Goal: Task Accomplishment & Management: Manage account settings

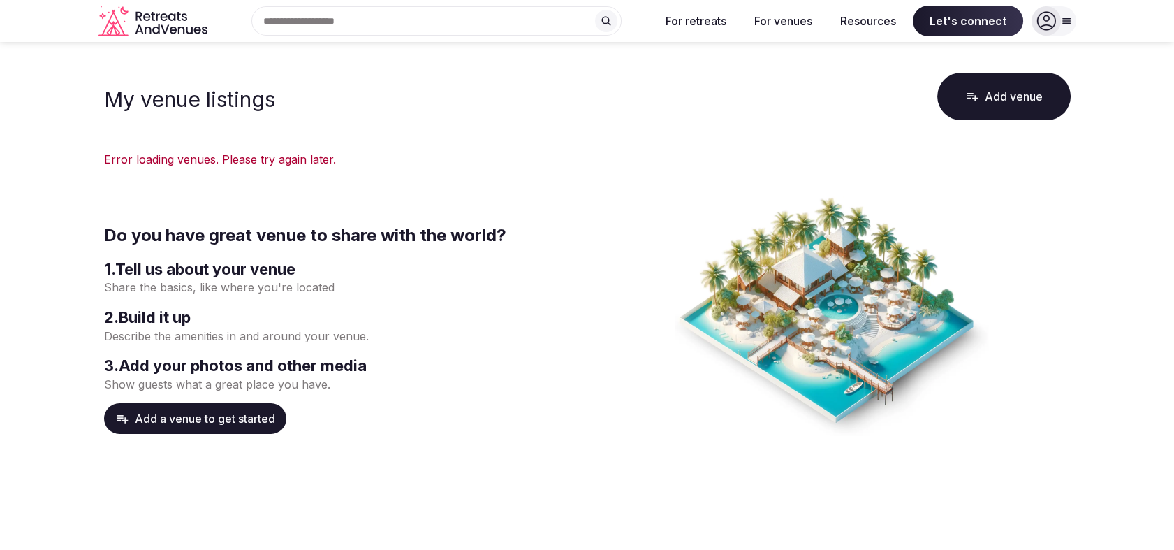
drag, startPoint x: 0, startPoint y: 0, endPoint x: 1034, endPoint y: 28, distance: 1034.2
click at [1034, 28] on div at bounding box center [1046, 20] width 29 height 29
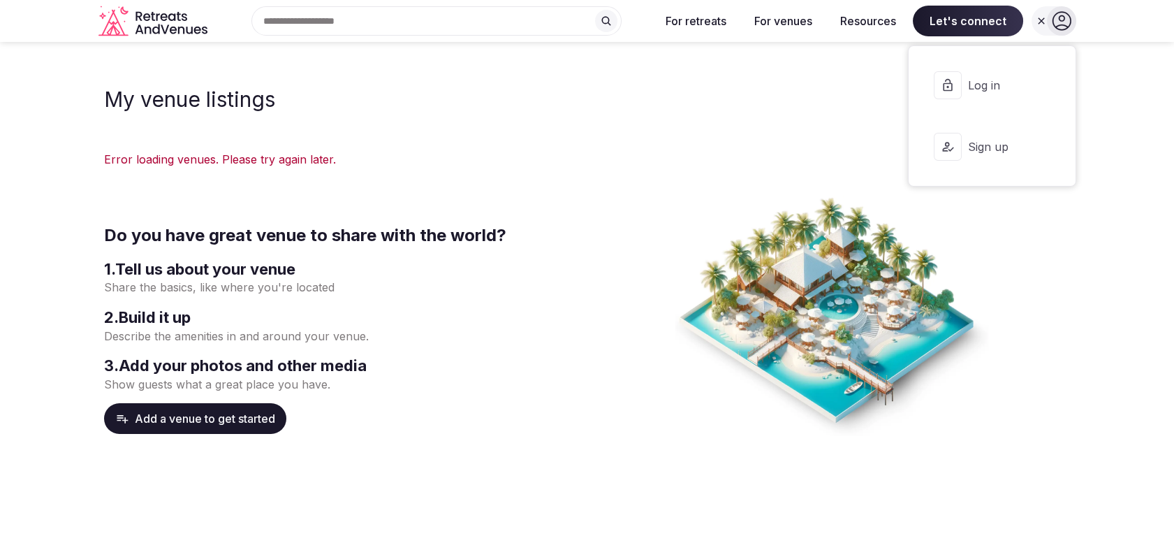
click at [1004, 103] on button "Log in" at bounding box center [992, 85] width 144 height 56
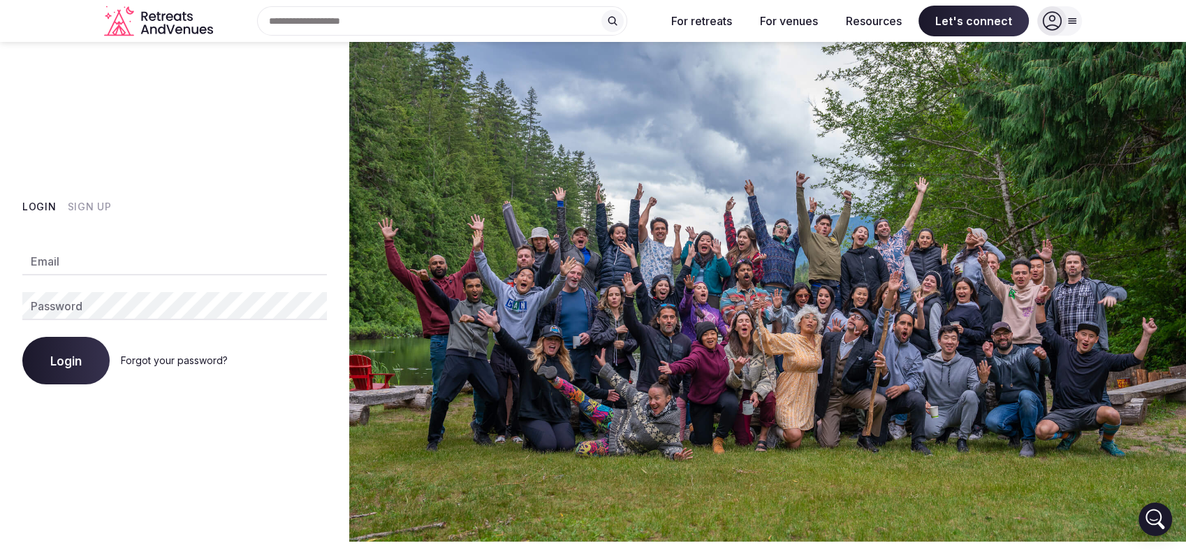
type input "**********"
click at [81, 363] on span "Login" at bounding box center [65, 360] width 31 height 14
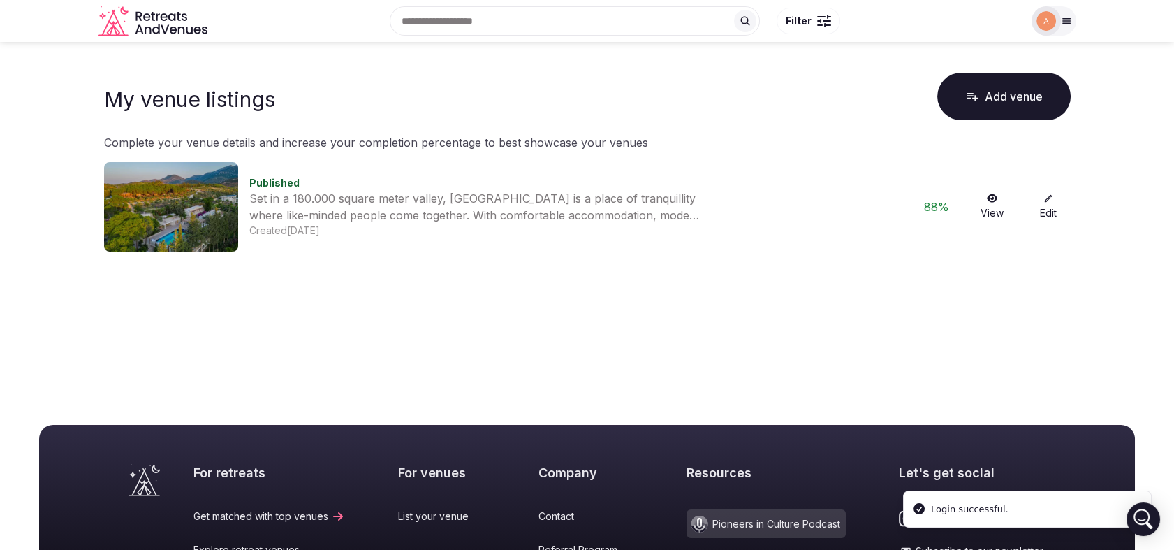
click at [1053, 206] on link "Edit" at bounding box center [1048, 206] width 45 height 27
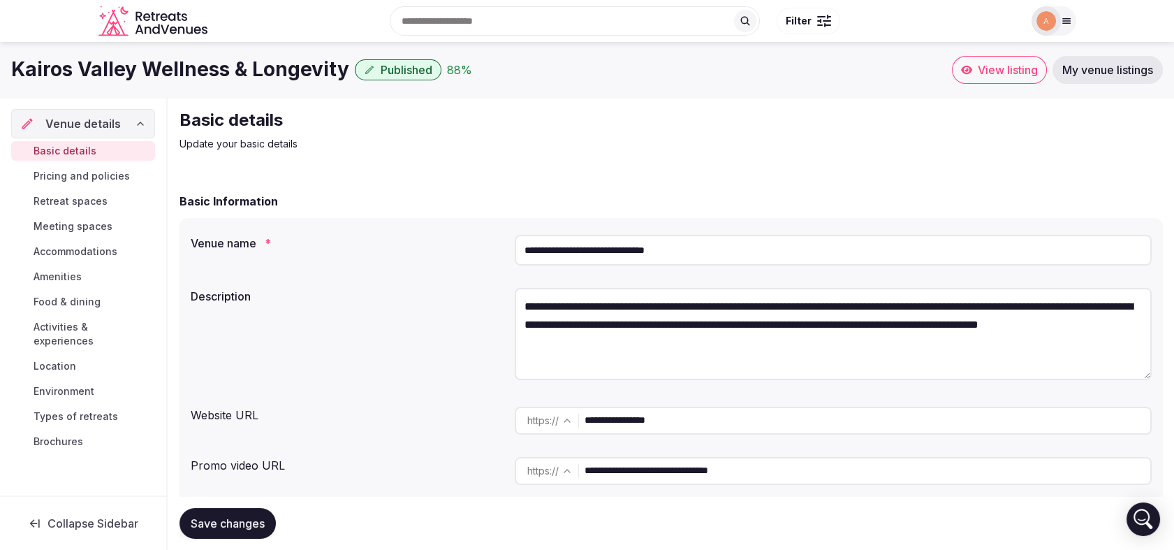
click at [87, 174] on span "Pricing and policies" at bounding box center [82, 176] width 96 height 14
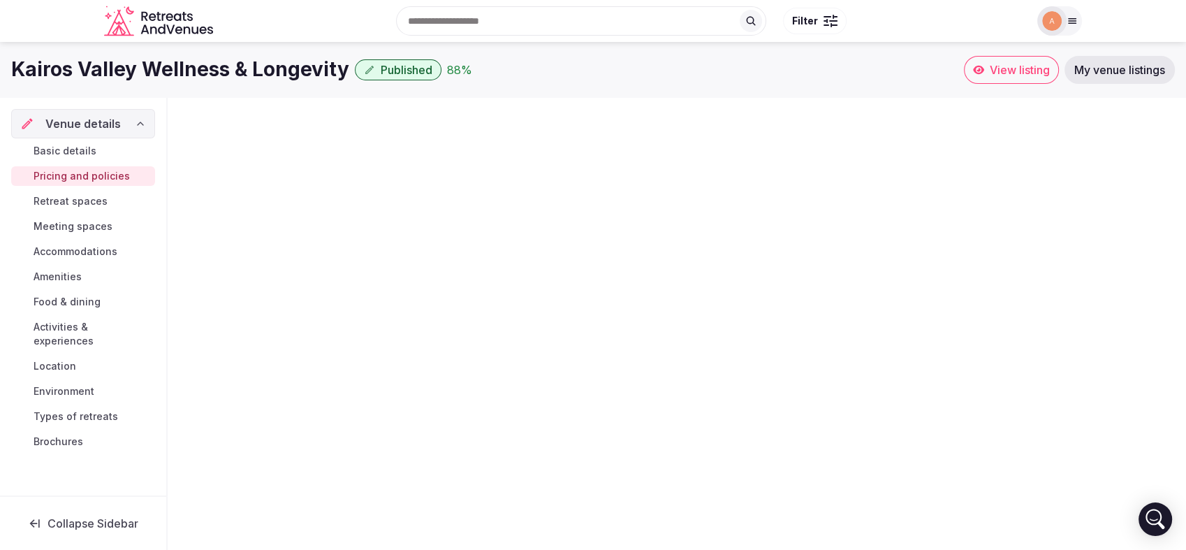
click at [87, 174] on span "Pricing and policies" at bounding box center [82, 176] width 96 height 14
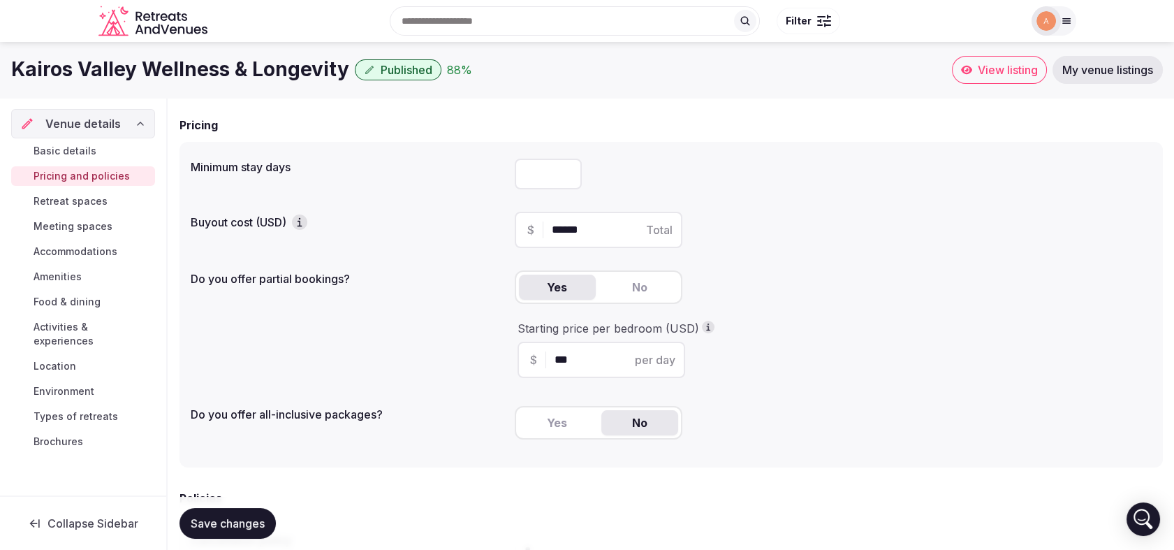
scroll to position [48, 0]
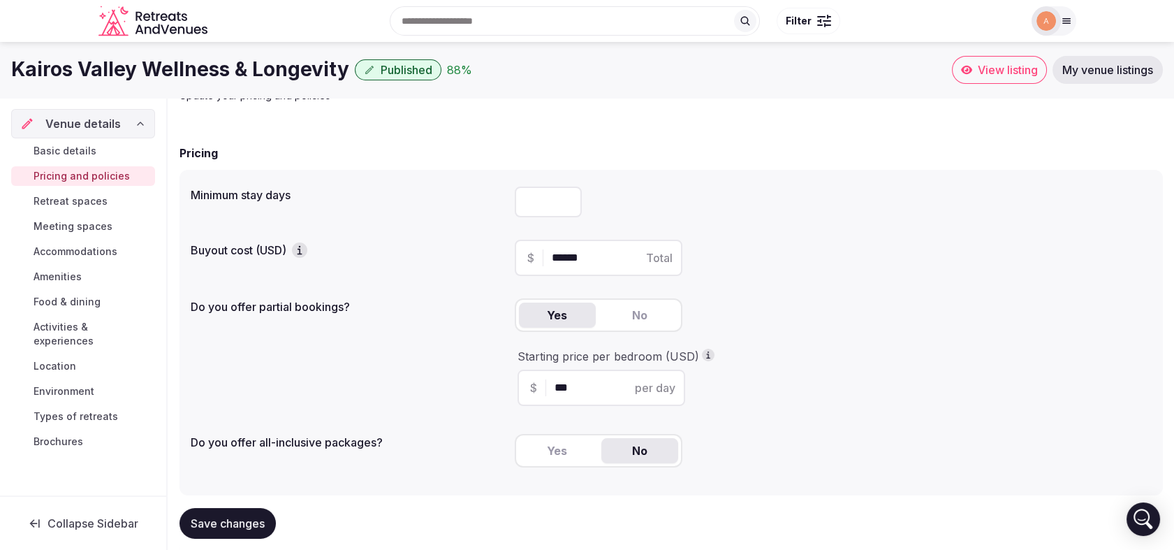
click at [81, 197] on span "Retreat spaces" at bounding box center [71, 201] width 74 height 14
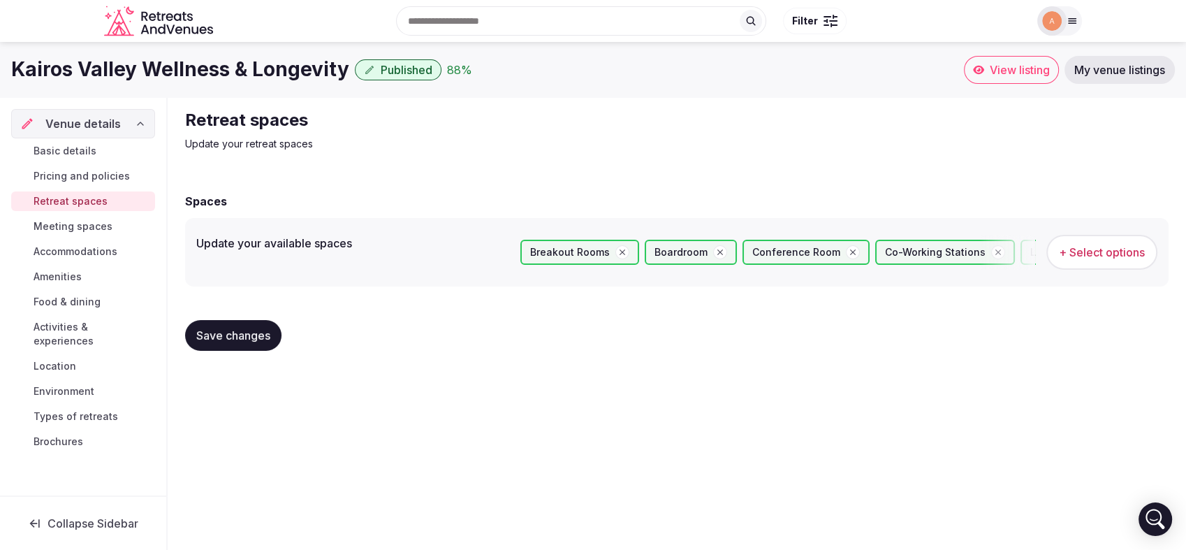
click at [83, 226] on span "Meeting spaces" at bounding box center [73, 226] width 79 height 14
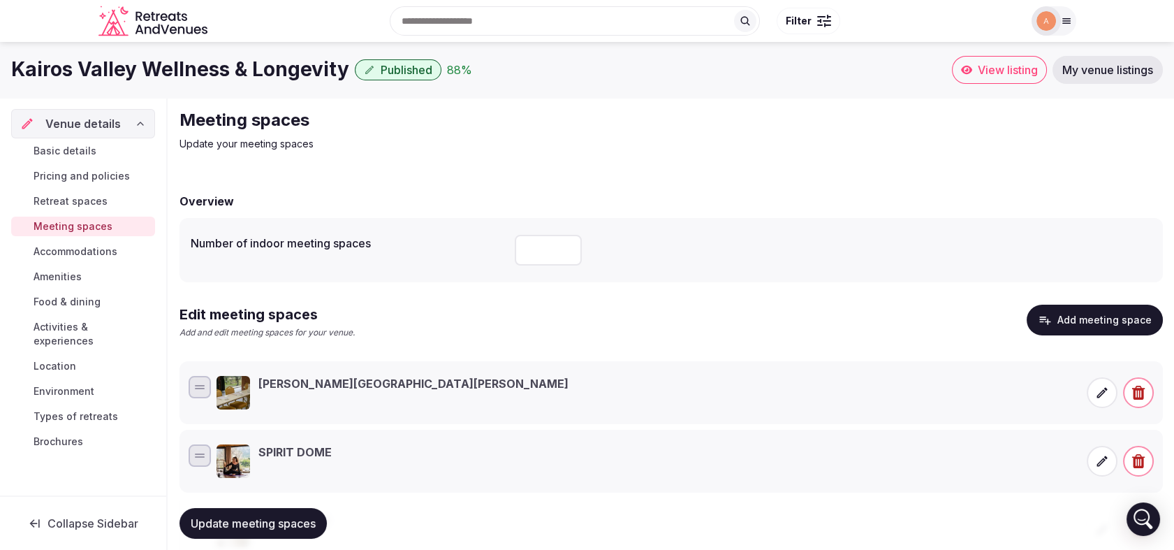
click at [82, 249] on span "Accommodations" at bounding box center [76, 251] width 84 height 14
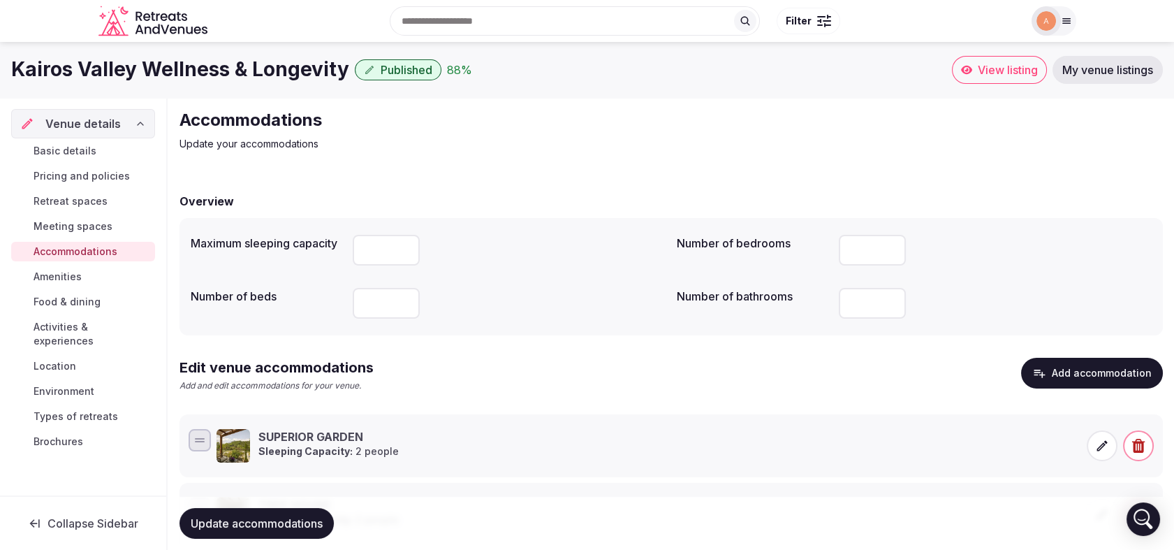
click at [65, 286] on div "Basic details Pricing and policies Retreat spaces Meeting spaces Accommodations…" at bounding box center [83, 296] width 144 height 316
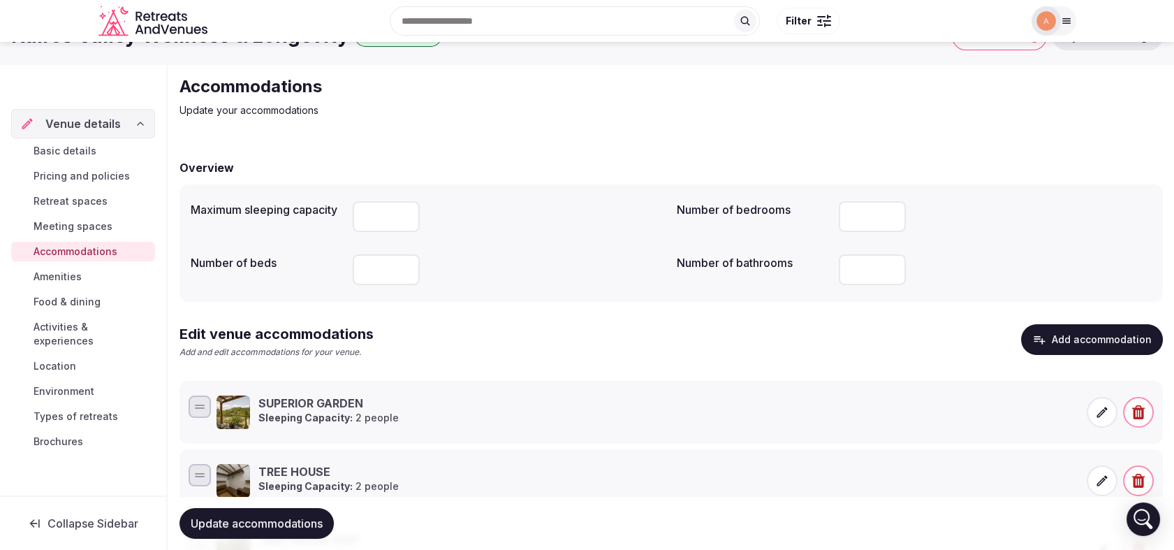
scroll to position [36, 0]
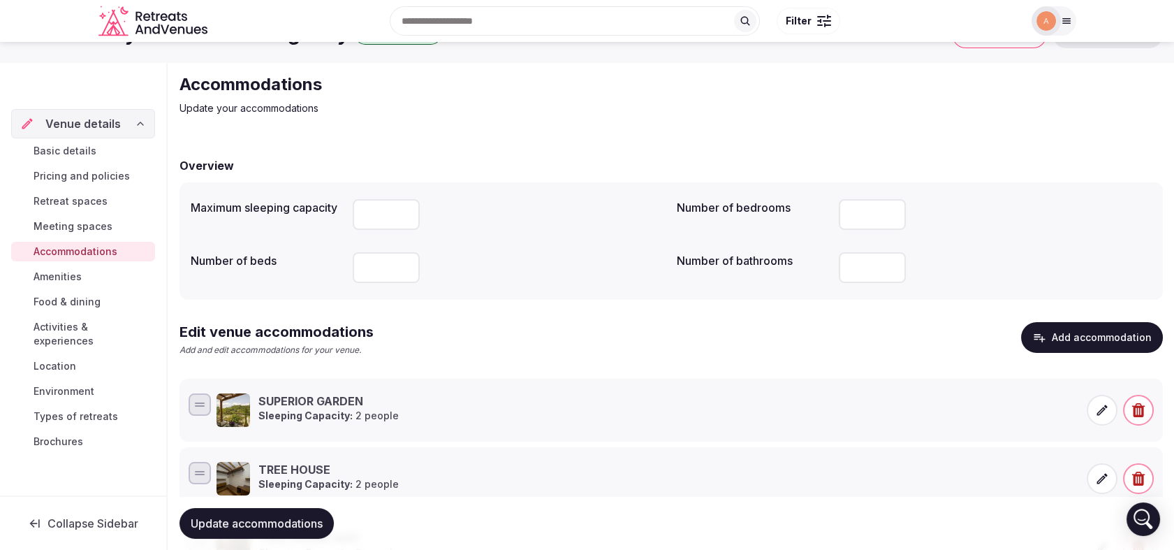
click at [69, 277] on span "Amenities" at bounding box center [58, 277] width 48 height 14
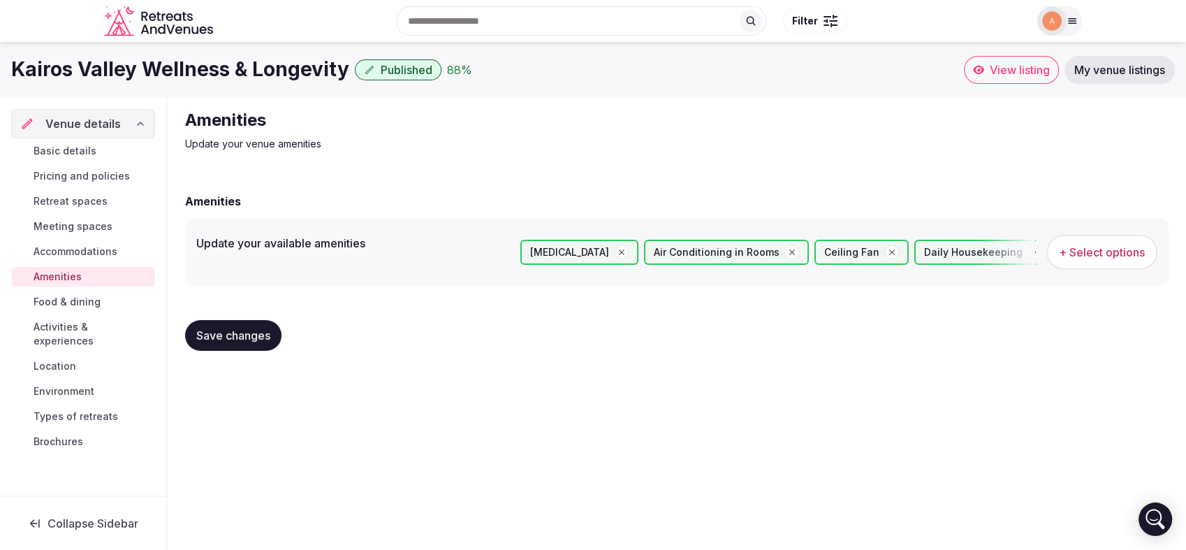
click at [83, 300] on span "Food & dining" at bounding box center [67, 302] width 67 height 14
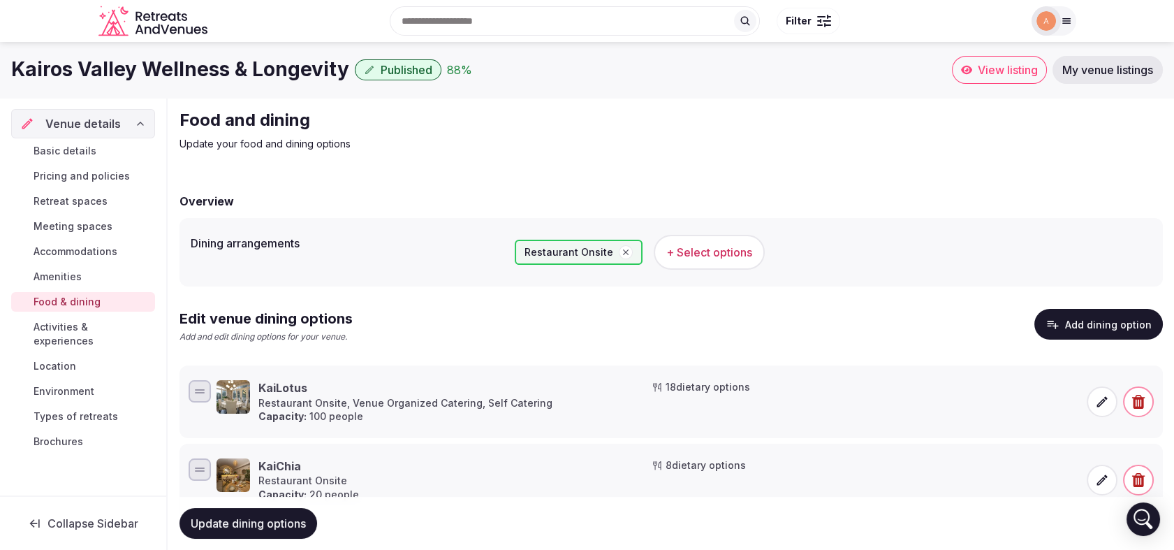
click at [89, 333] on span "Activities & experiences" at bounding box center [92, 334] width 116 height 28
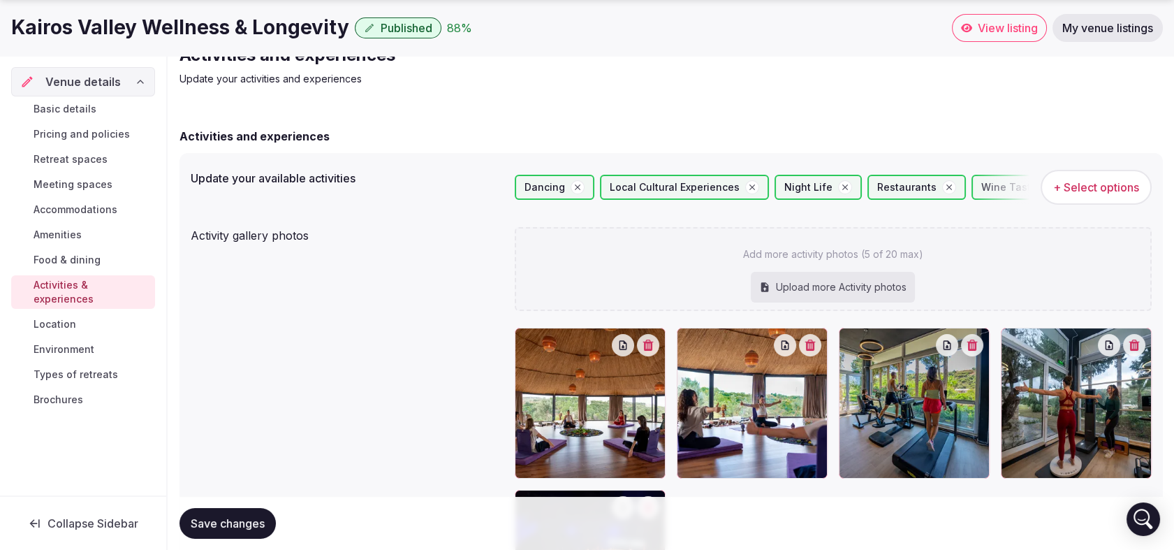
scroll to position [378, 0]
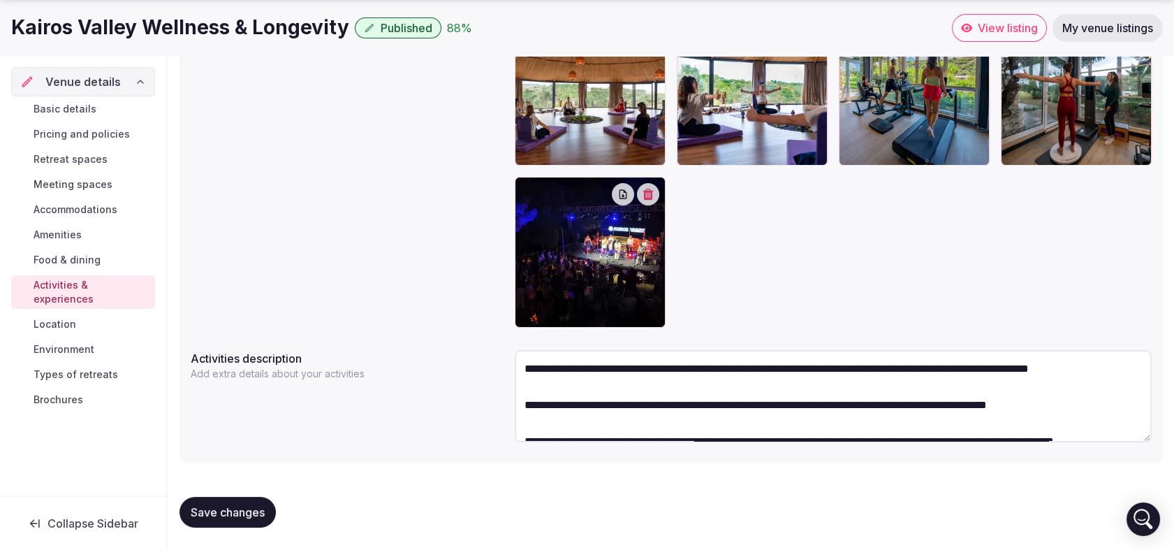
click at [67, 367] on span "Types of retreats" at bounding box center [76, 374] width 85 height 14
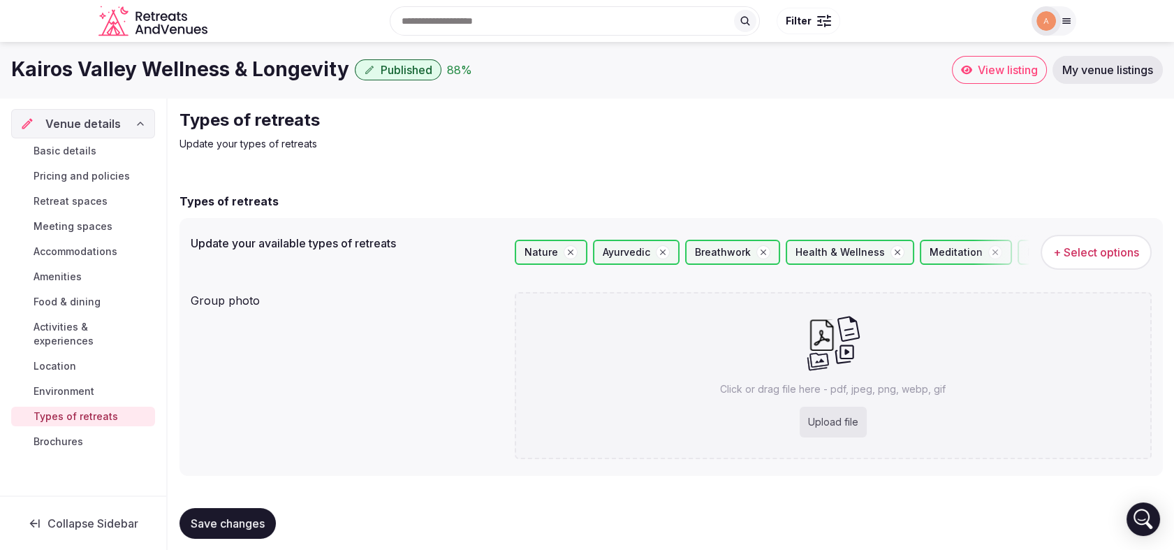
scroll to position [13, 0]
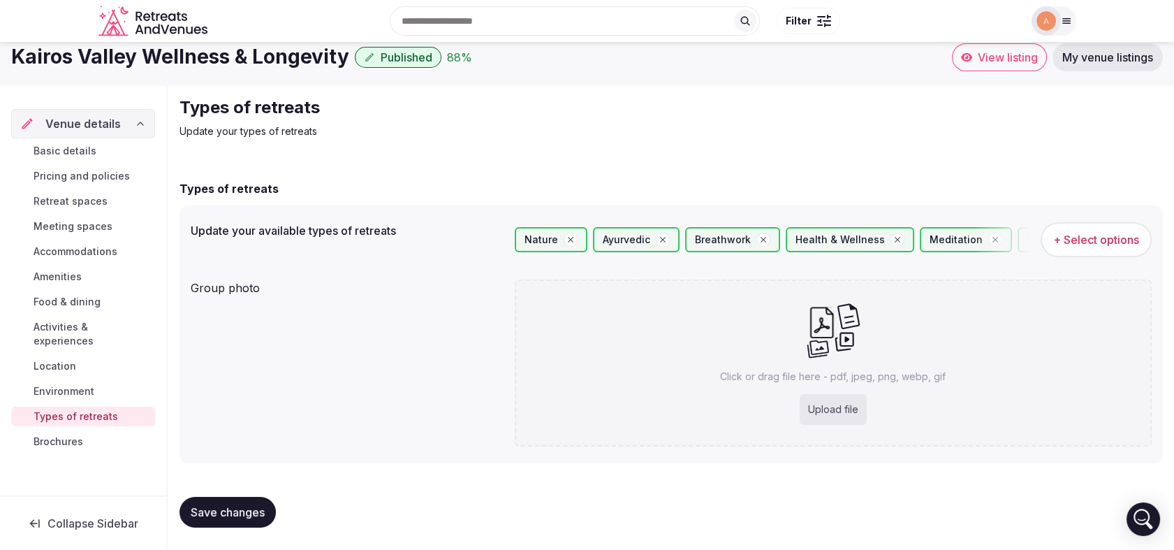
click at [83, 434] on span "Brochures" at bounding box center [59, 441] width 50 height 14
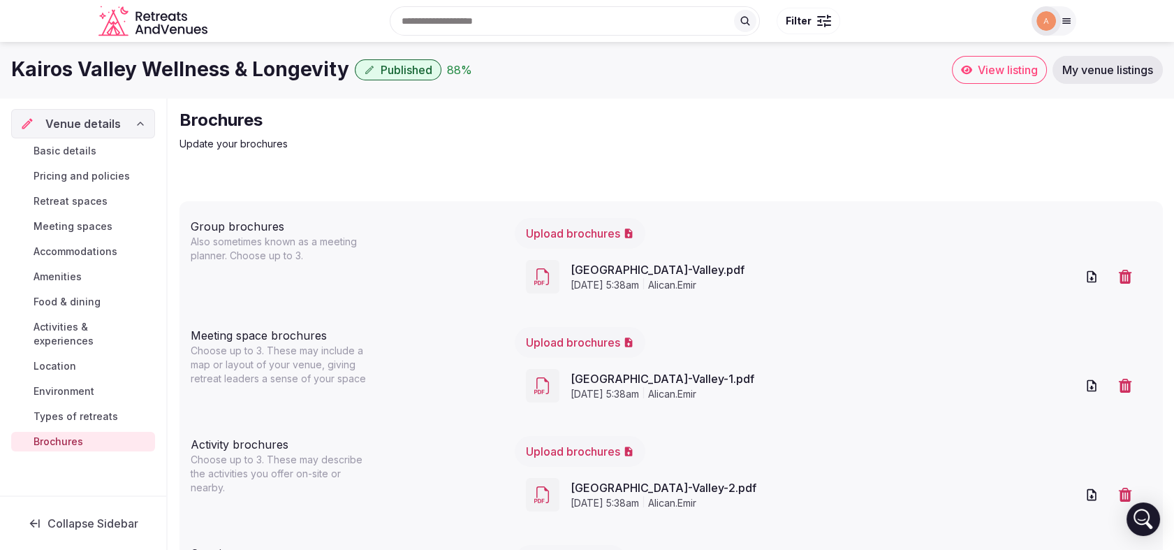
click at [85, 384] on span "Environment" at bounding box center [64, 391] width 61 height 14
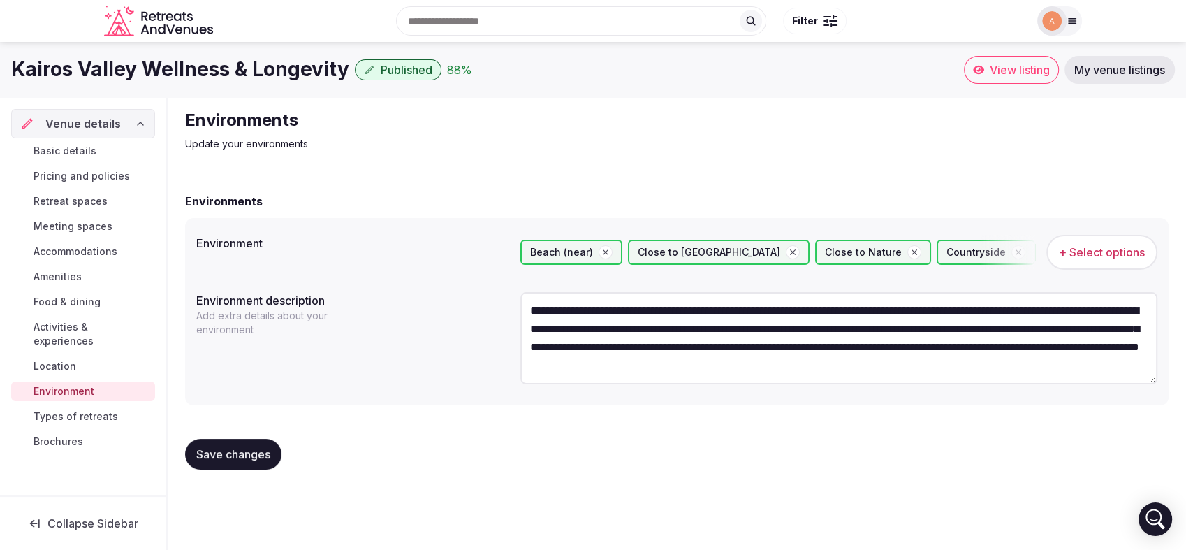
click at [1086, 71] on span "My venue listings" at bounding box center [1119, 70] width 91 height 14
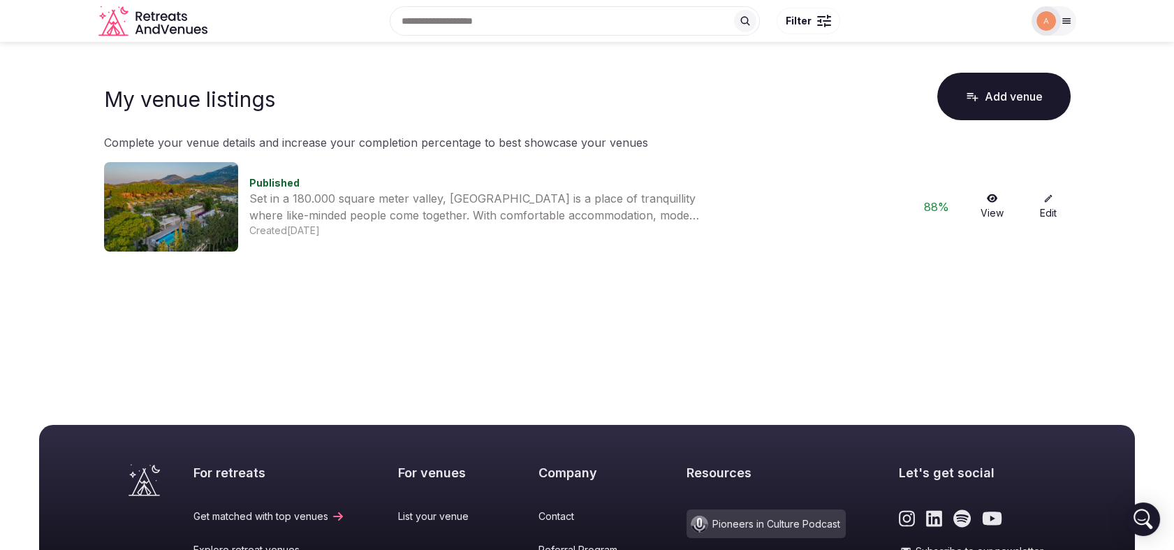
click at [1062, 25] on icon at bounding box center [1066, 20] width 11 height 11
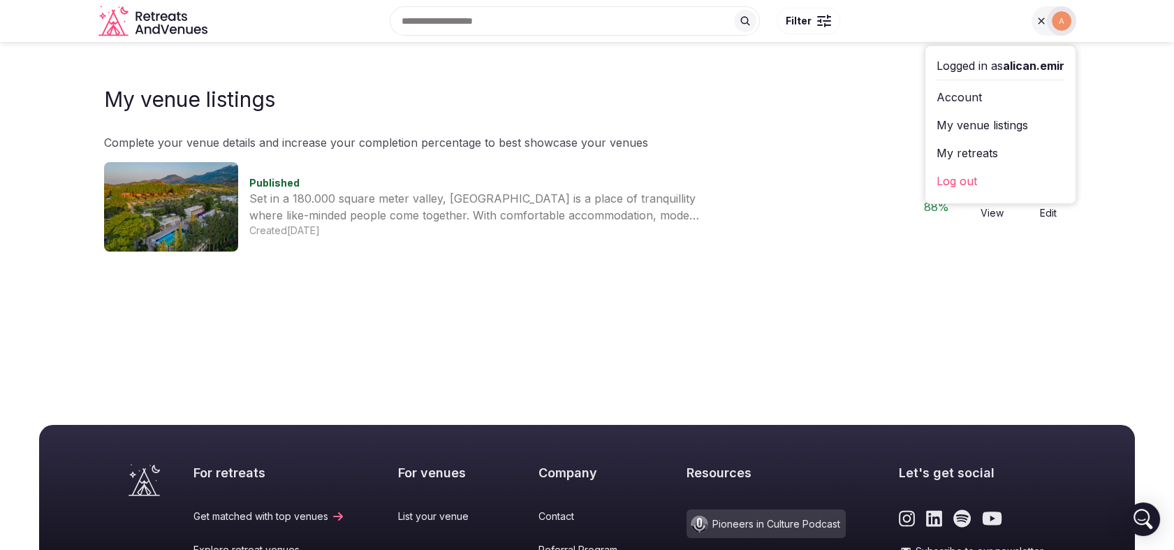
click at [984, 102] on link "Account" at bounding box center [1001, 97] width 128 height 22
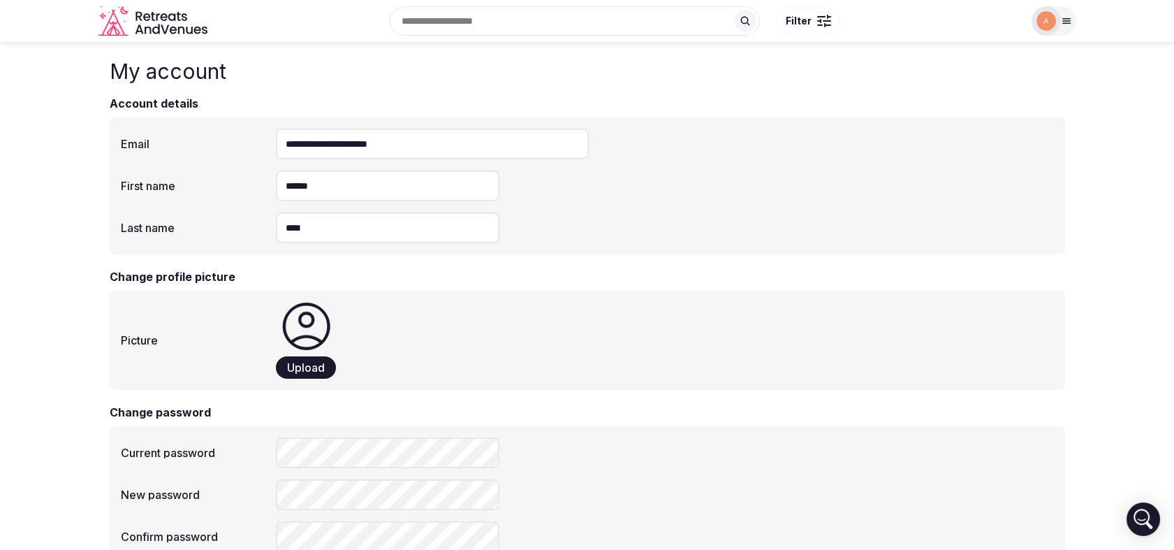
click at [1053, 22] on img at bounding box center [1047, 21] width 20 height 20
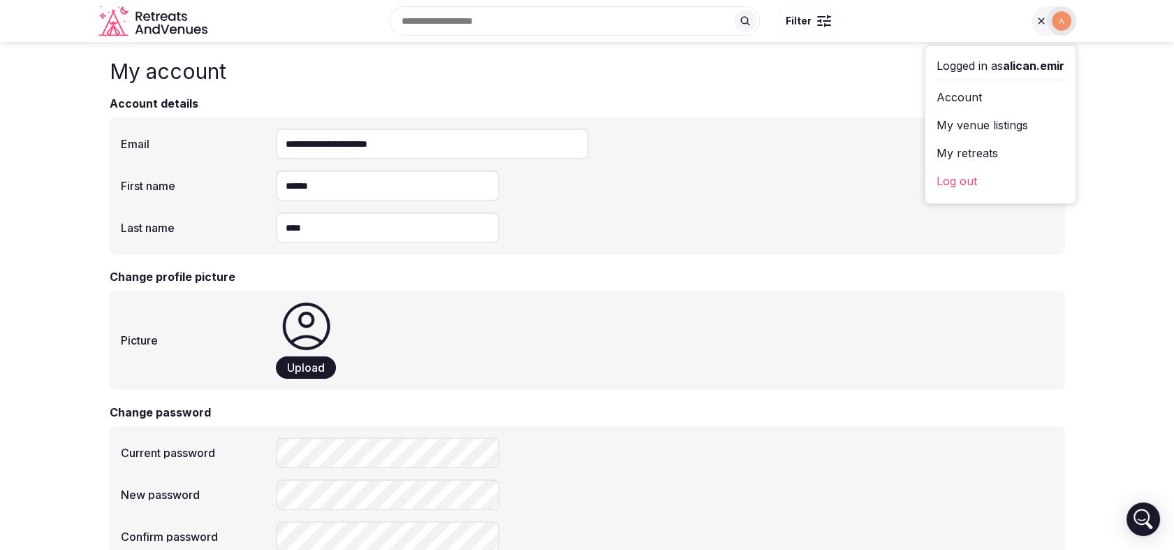
click at [981, 156] on link "My retreats" at bounding box center [1001, 153] width 128 height 22
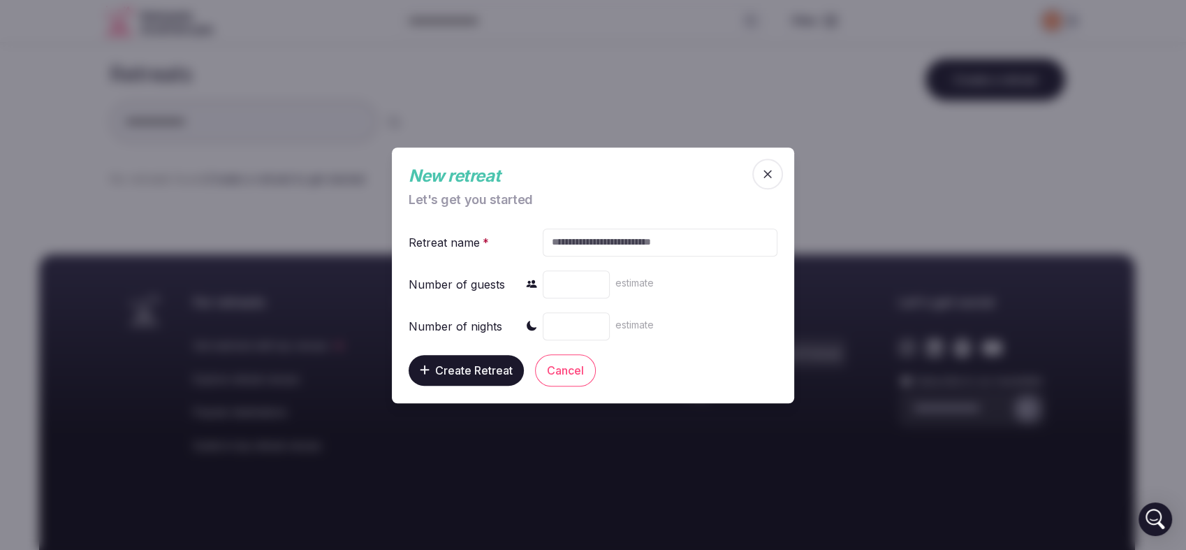
click at [766, 179] on icon "button" at bounding box center [768, 174] width 14 height 14
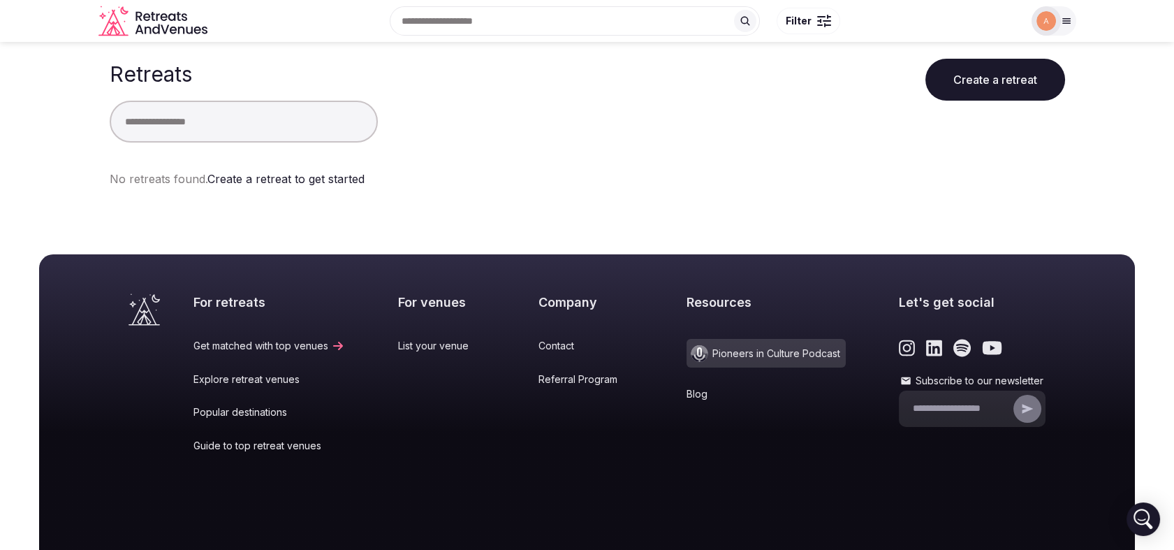
click at [1058, 30] on div at bounding box center [1054, 20] width 45 height 29
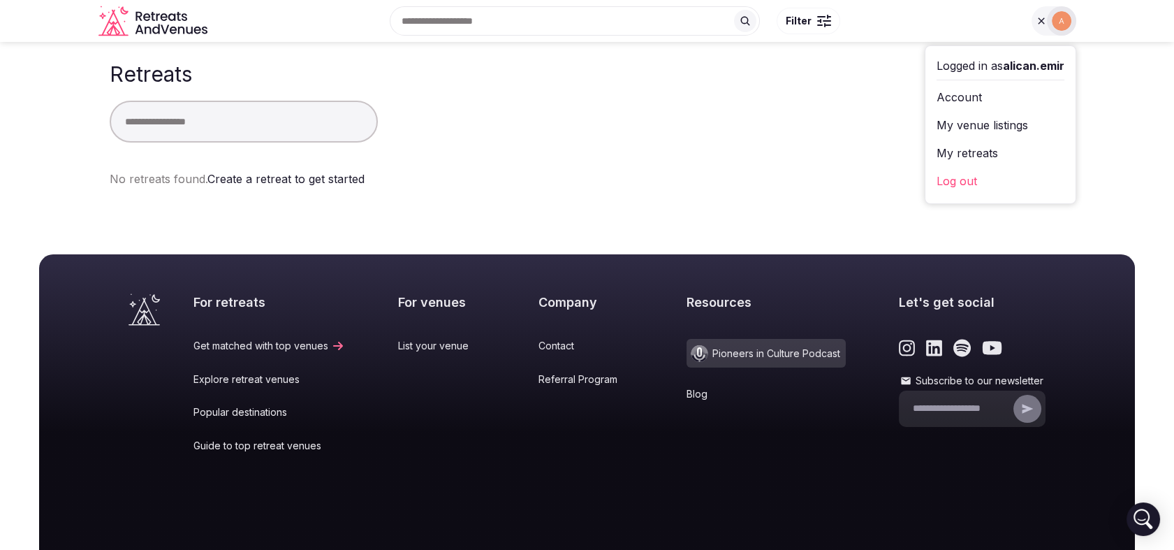
click at [982, 129] on link "My venue listings" at bounding box center [1001, 125] width 128 height 22
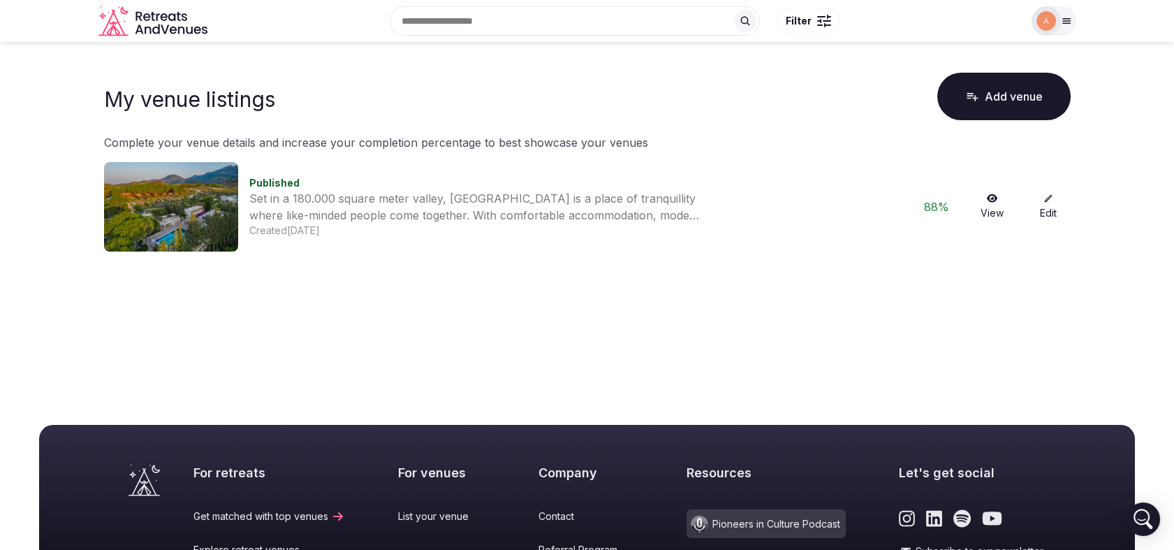
click at [197, 214] on img at bounding box center [171, 206] width 134 height 89
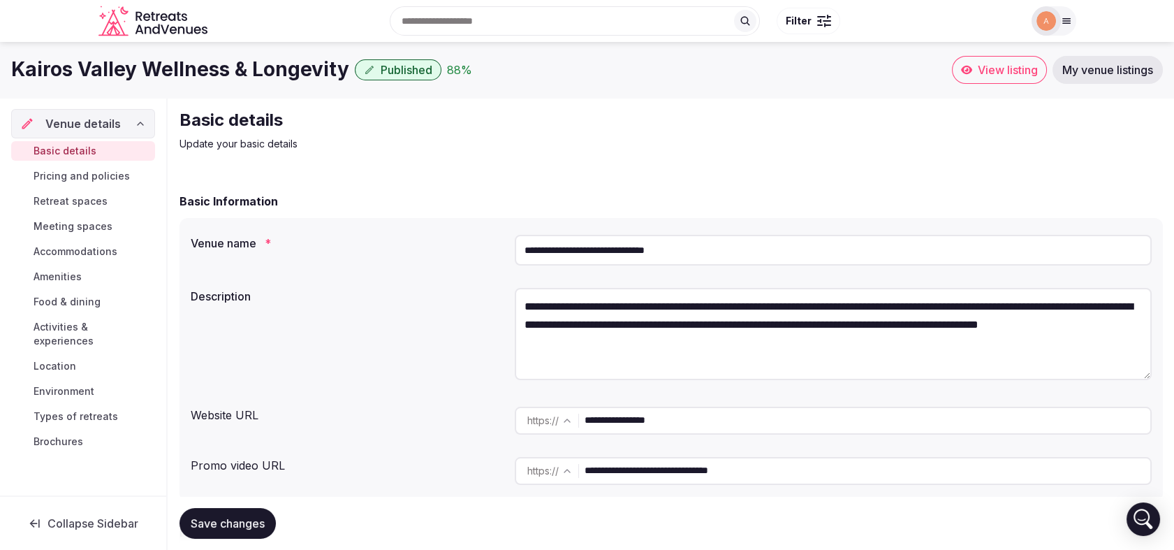
click at [983, 68] on span "View listing" at bounding box center [1008, 70] width 60 height 14
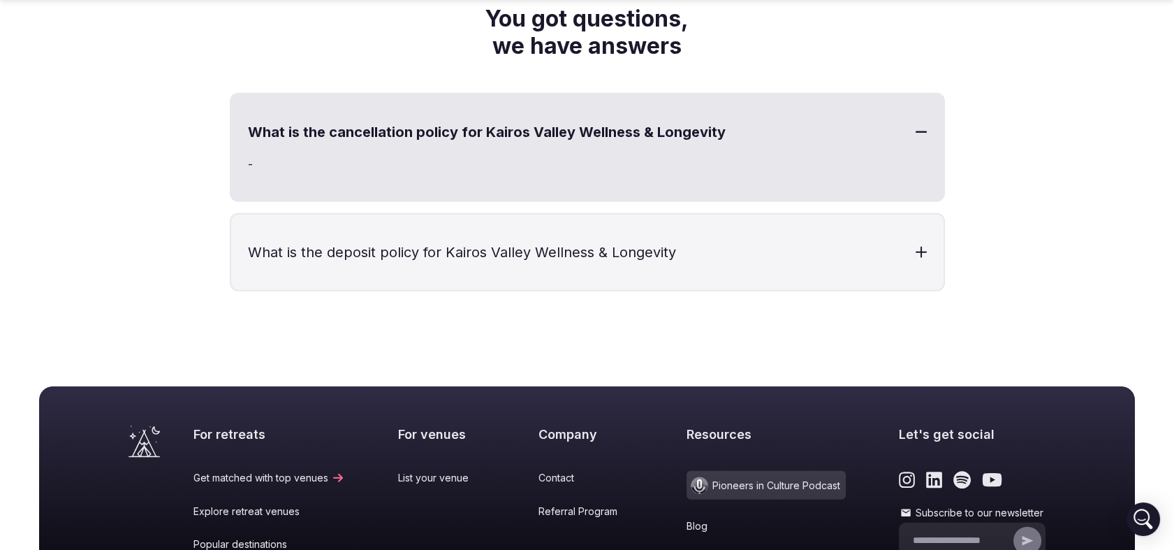
scroll to position [7438, 0]
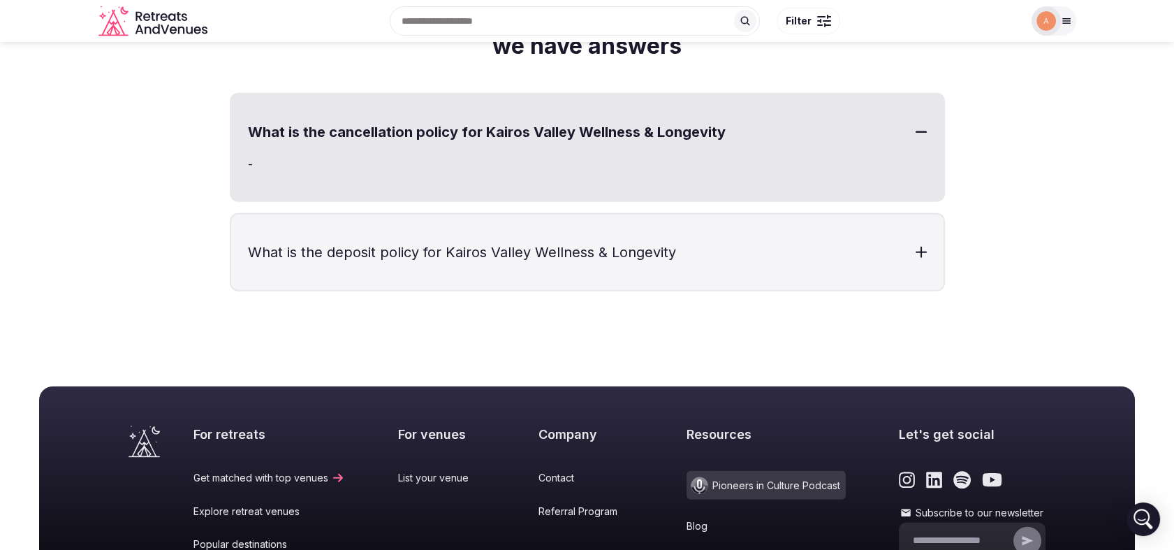
click at [877, 99] on h3 "What is the cancellation policy for Kairos Valley Wellness & Longevity" at bounding box center [587, 131] width 713 height 75
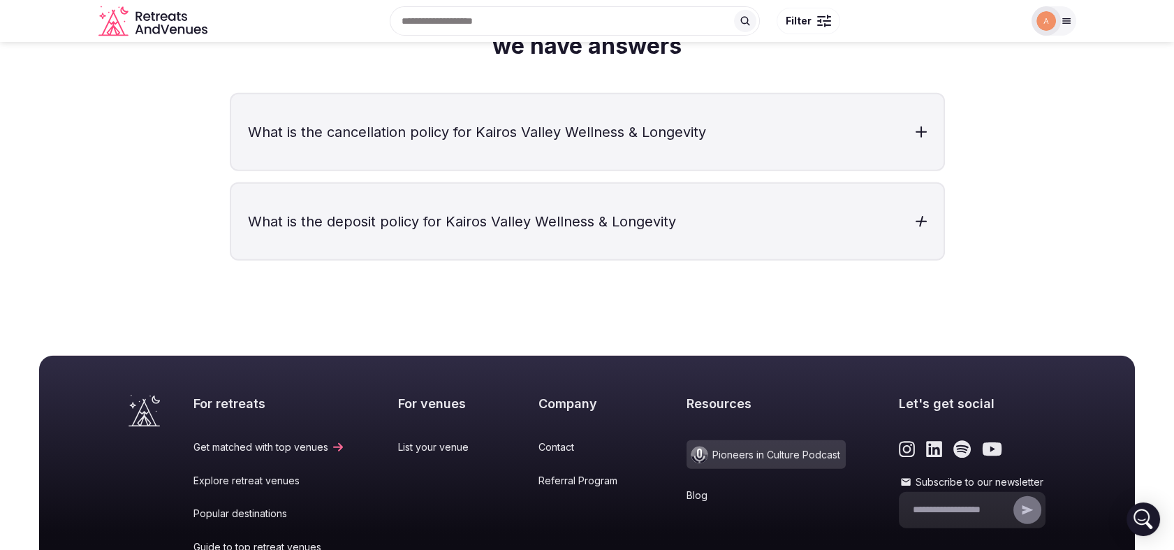
click at [878, 187] on h3 "What is the deposit policy for Kairos Valley Wellness & Longevity" at bounding box center [587, 221] width 713 height 75
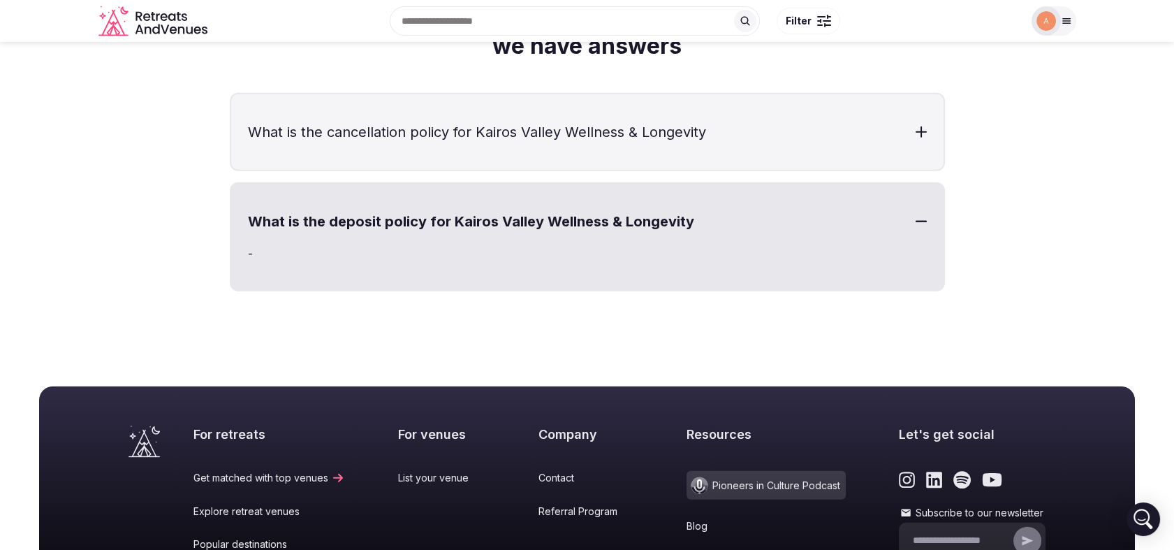
click at [878, 187] on h3 "What is the deposit policy for Kairos Valley Wellness & Longevity" at bounding box center [587, 221] width 713 height 75
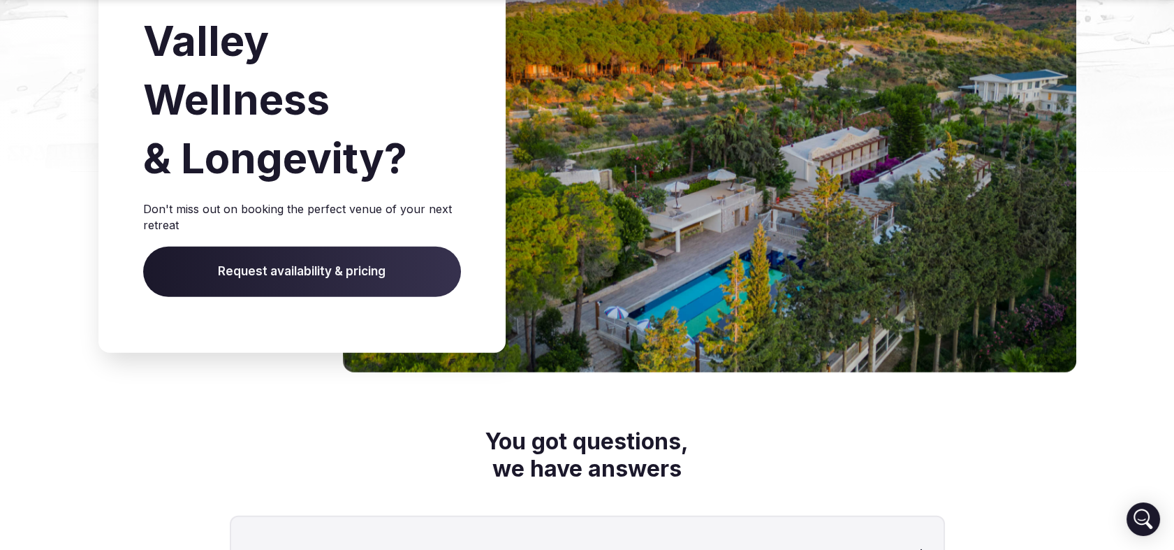
scroll to position [6994, 0]
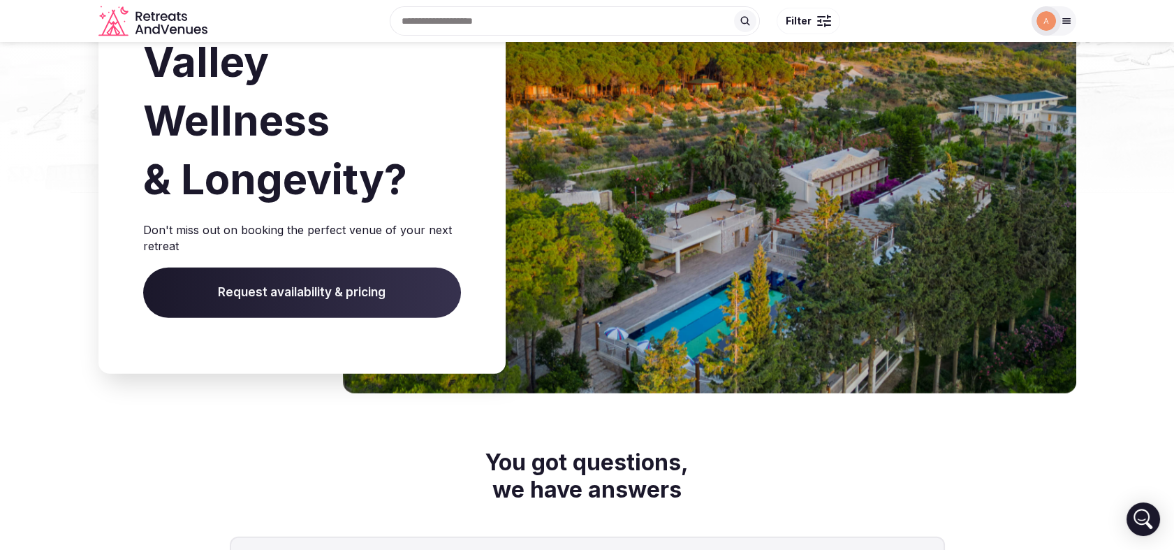
click at [351, 277] on span "Request availability & pricing" at bounding box center [302, 293] width 318 height 50
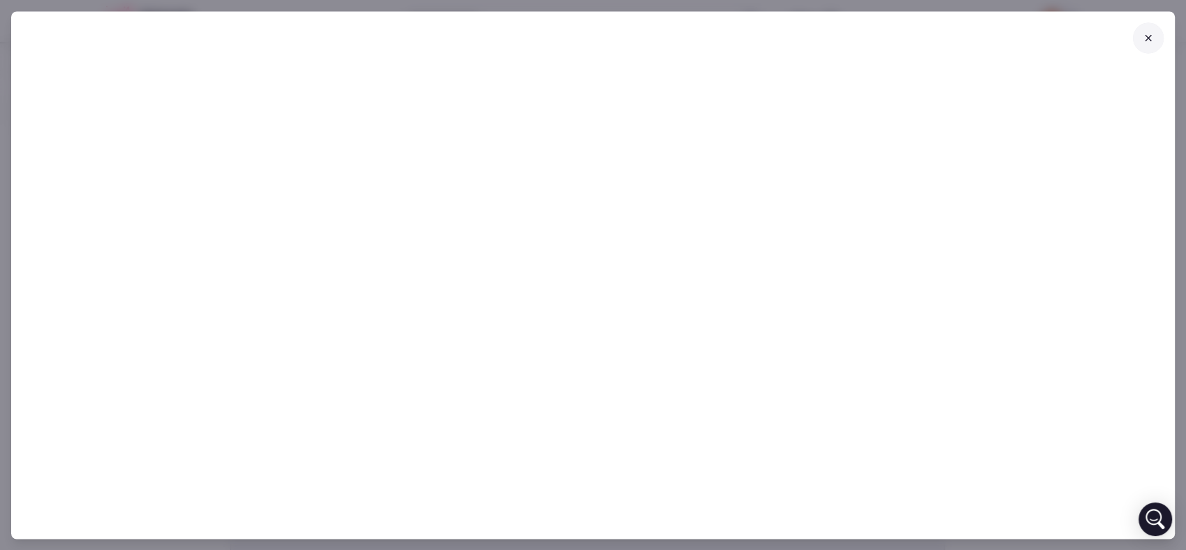
click at [1139, 41] on button at bounding box center [1148, 37] width 31 height 31
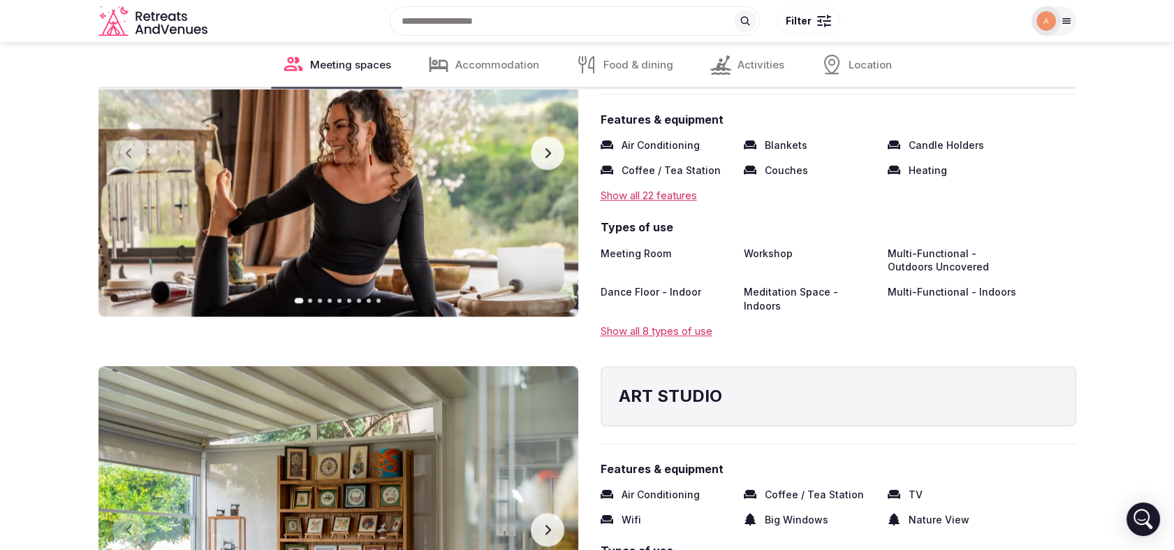
scroll to position [2418, 0]
